Goal: Task Accomplishment & Management: Use online tool/utility

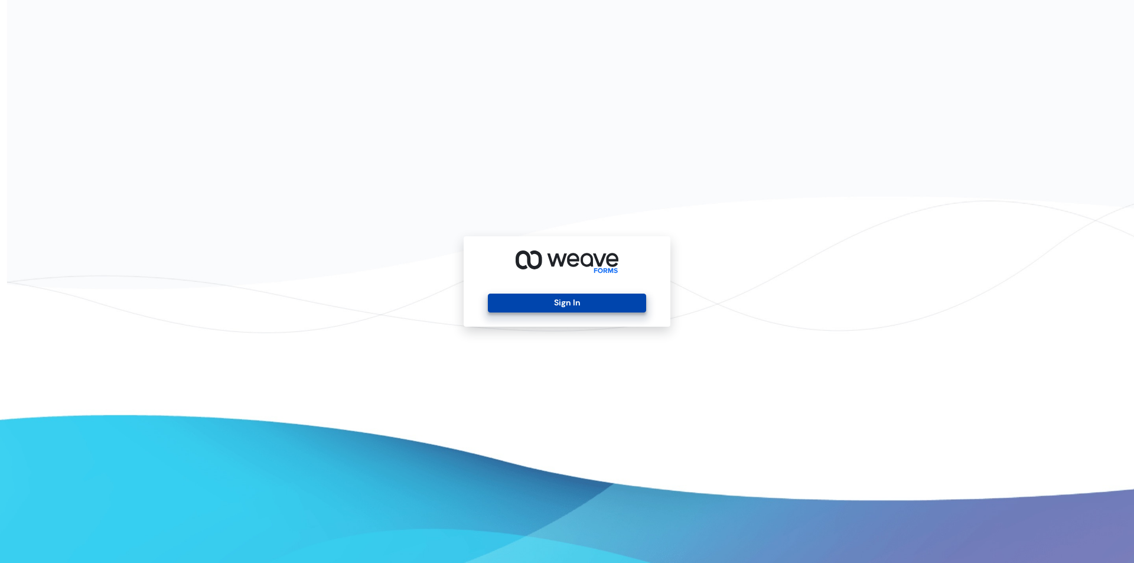
click at [524, 301] on button "Sign In" at bounding box center [567, 303] width 158 height 19
click at [538, 297] on button "Sign In" at bounding box center [567, 303] width 158 height 19
